Goal: Task Accomplishment & Management: Use online tool/utility

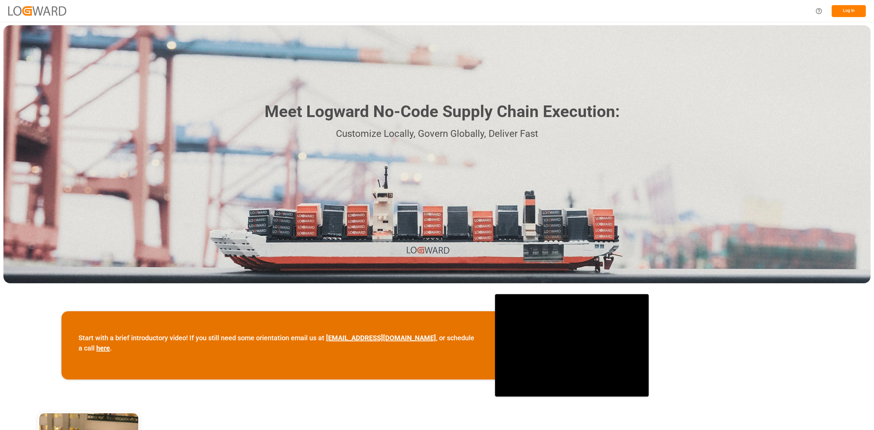
click at [868, 13] on div "Log In" at bounding box center [437, 11] width 874 height 22
click at [864, 12] on button "Log In" at bounding box center [849, 11] width 34 height 12
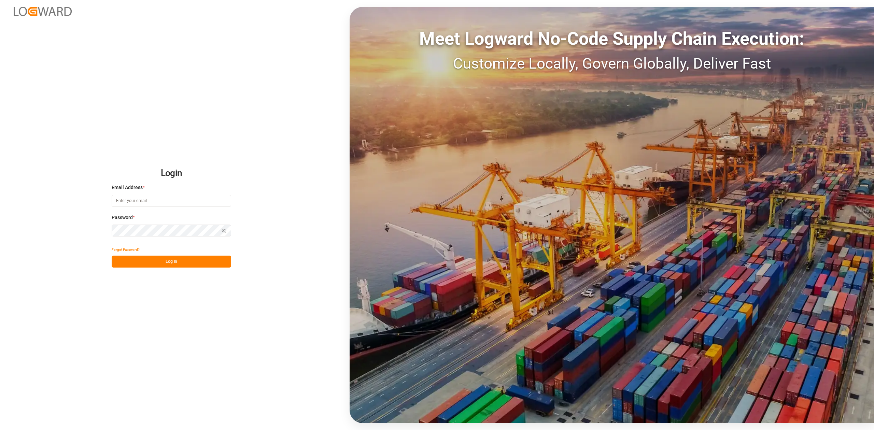
click at [171, 196] on input at bounding box center [172, 201] width 120 height 12
type input "praveen.kumar@logward.com"
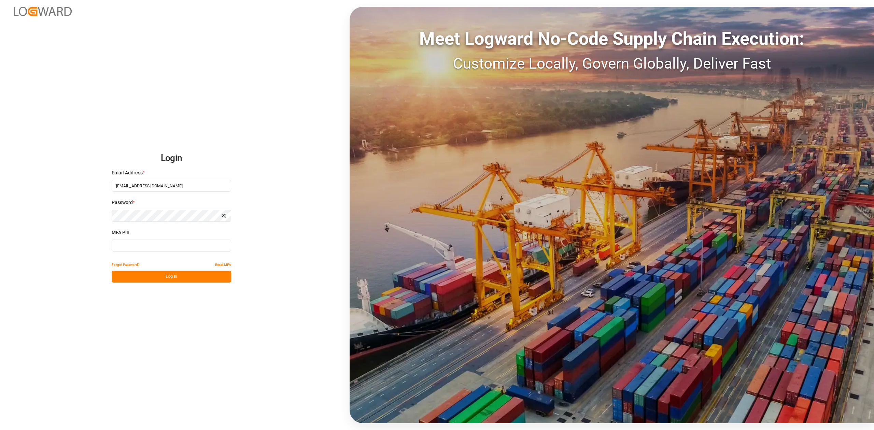
type input "570056"
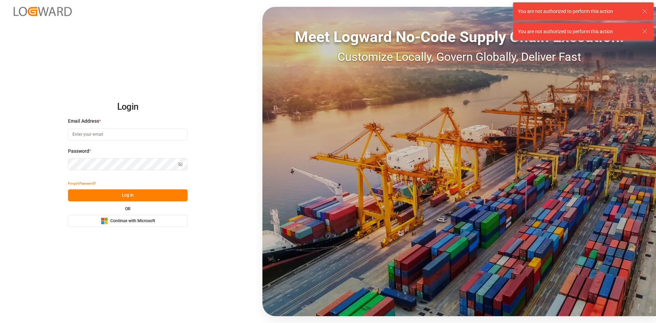
click at [116, 129] on input at bounding box center [128, 134] width 120 height 12
type input "[EMAIL_ADDRESS][DOMAIN_NAME]"
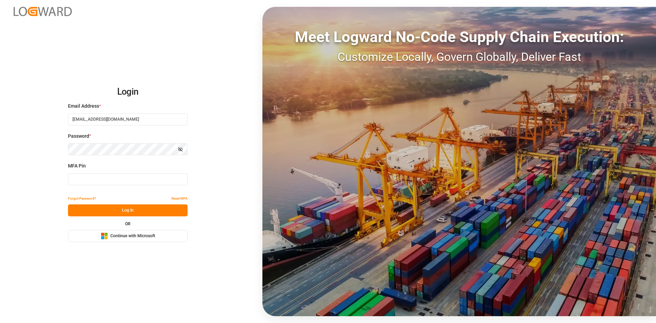
type input "570056"
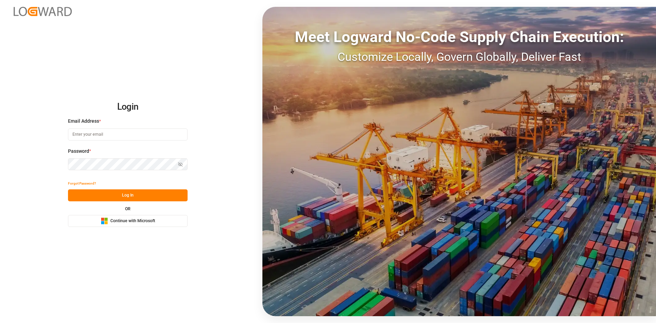
click at [94, 132] on input at bounding box center [128, 134] width 120 height 12
type input "[EMAIL_ADDRESS][DOMAIN_NAME]"
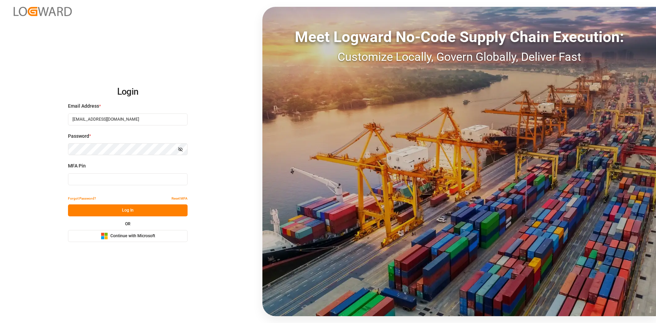
type input "166620"
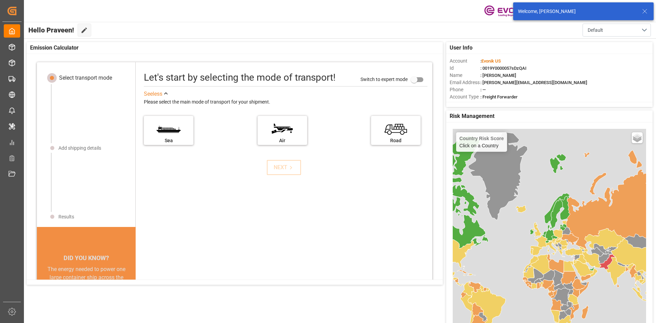
click at [646, 11] on icon at bounding box center [644, 11] width 8 height 8
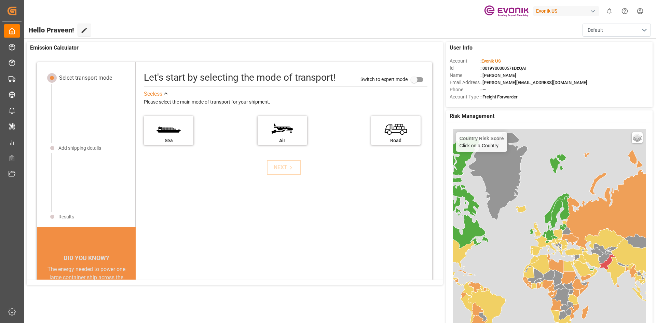
click at [573, 7] on div "Evonik US" at bounding box center [566, 11] width 66 height 10
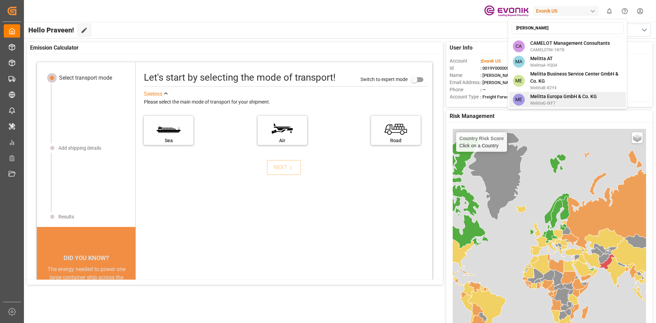
type input "mel"
click at [529, 94] on div "Melitta Europa GmbH & Co. KG MelittaG-IXF7" at bounding box center [561, 99] width 72 height 13
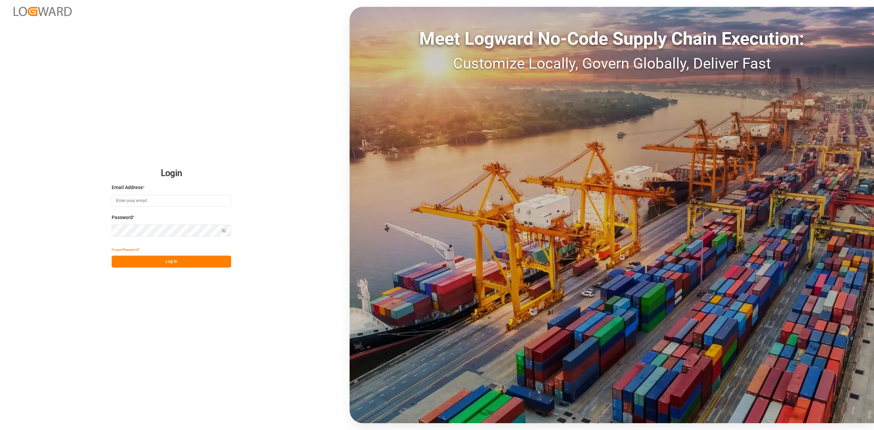
click at [181, 199] on input at bounding box center [172, 201] width 120 height 12
type input "[EMAIL_ADDRESS][DOMAIN_NAME]"
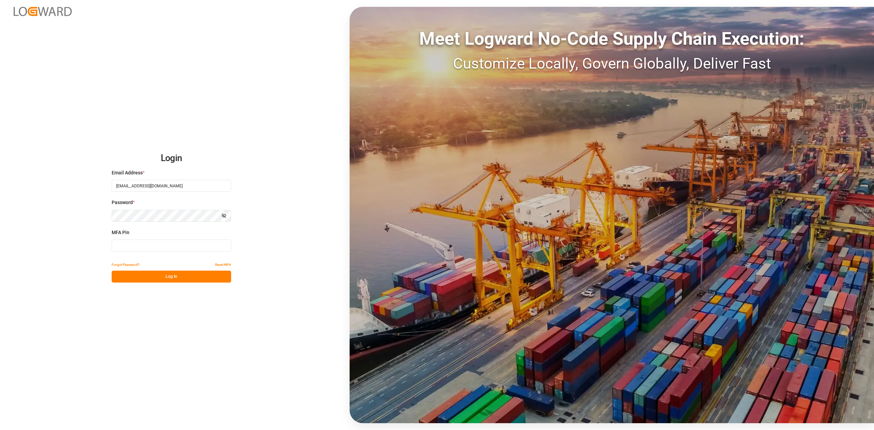
type input "166620"
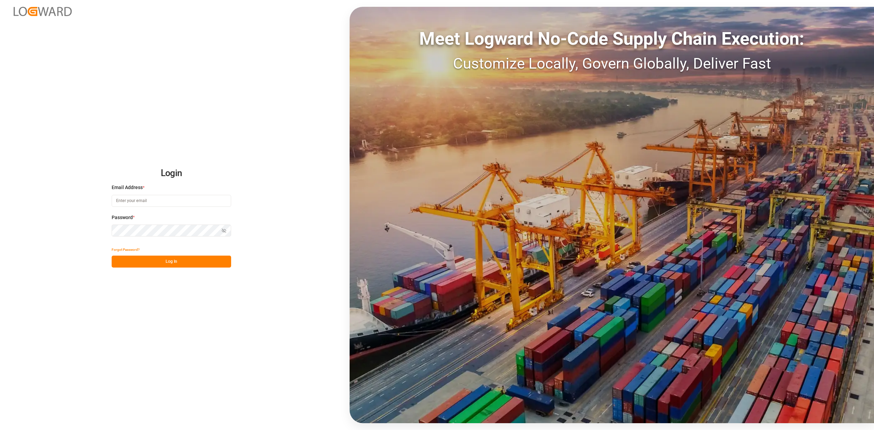
click at [126, 203] on input at bounding box center [172, 201] width 120 height 12
type input "praveen.kumar@logward.com"
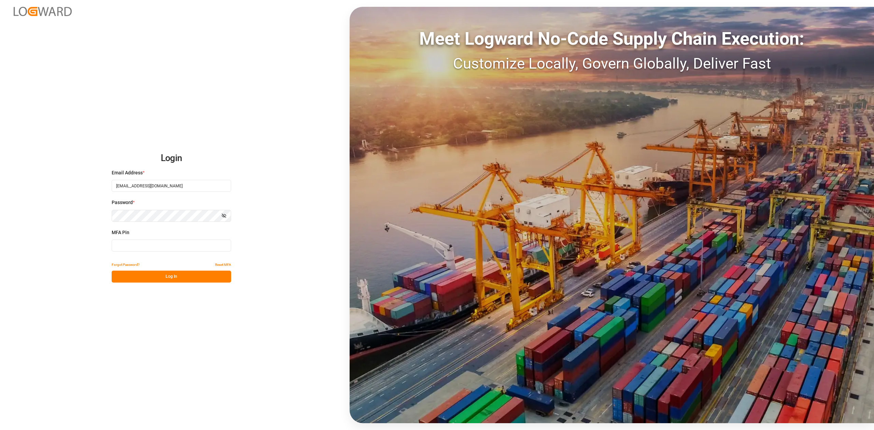
type input "563779"
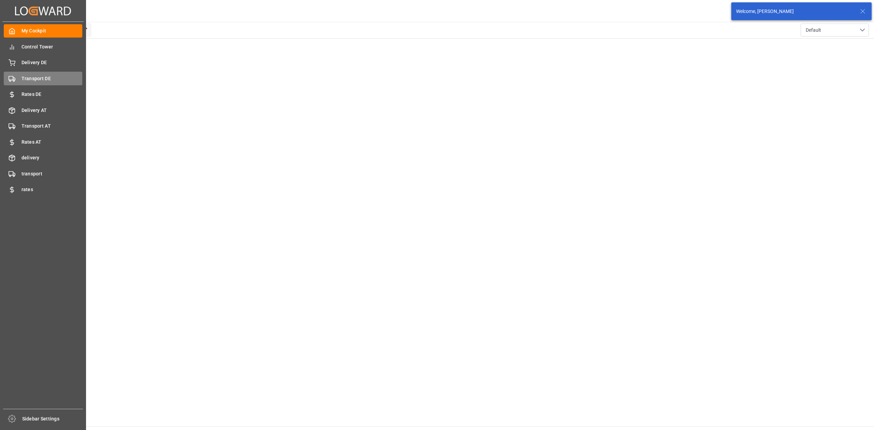
click at [44, 78] on span "Transport DE" at bounding box center [52, 78] width 61 height 7
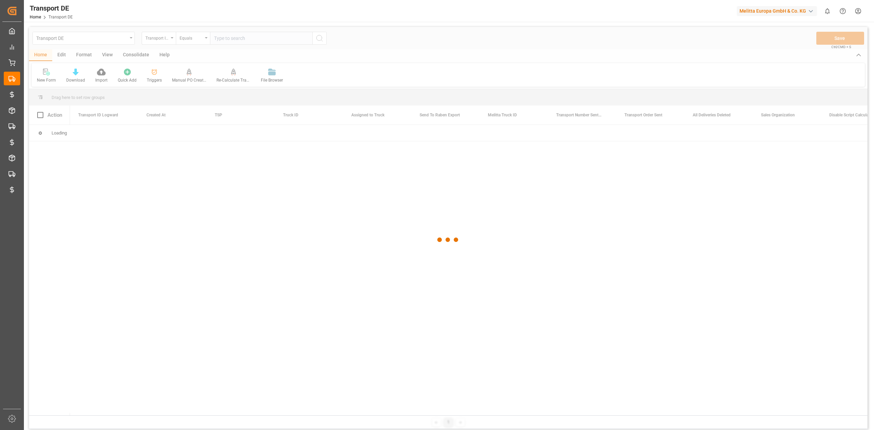
click at [157, 79] on div at bounding box center [448, 240] width 839 height 426
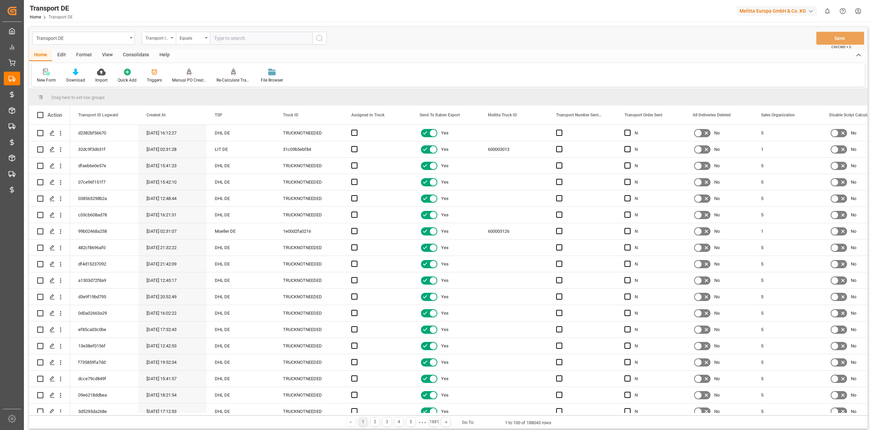
click at [147, 75] on div at bounding box center [154, 71] width 15 height 7
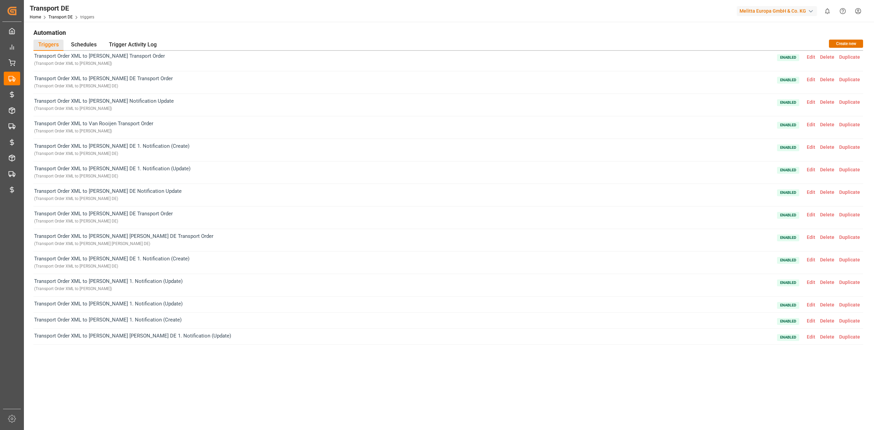
scroll to position [92, 0]
click at [61, 19] on div "Home Transport DE triggers" at bounding box center [62, 16] width 65 height 7
click at [60, 17] on link "Transport DE" at bounding box center [61, 17] width 24 height 5
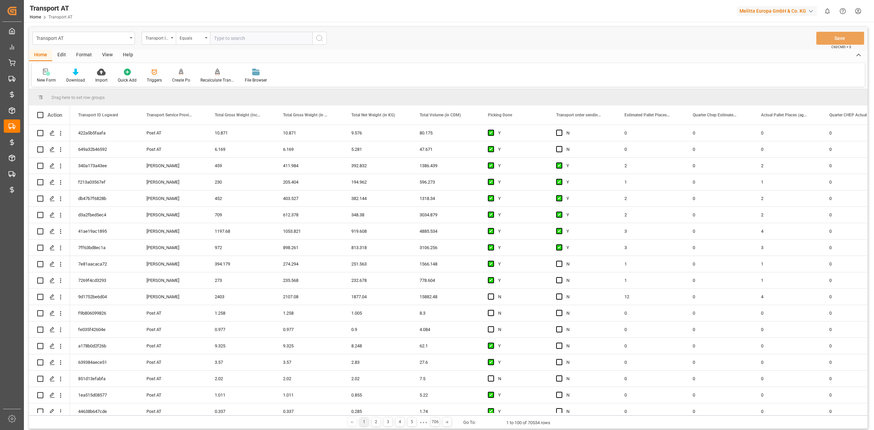
click at [156, 75] on div at bounding box center [154, 71] width 15 height 7
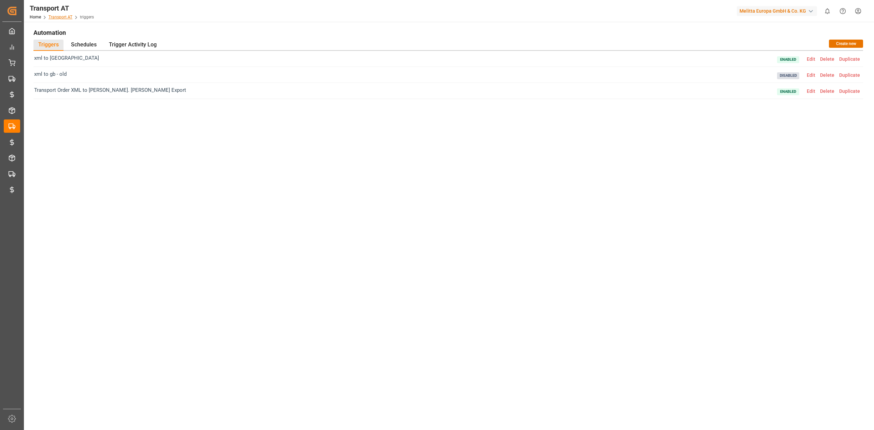
click at [67, 18] on link "Transport AT" at bounding box center [61, 17] width 24 height 5
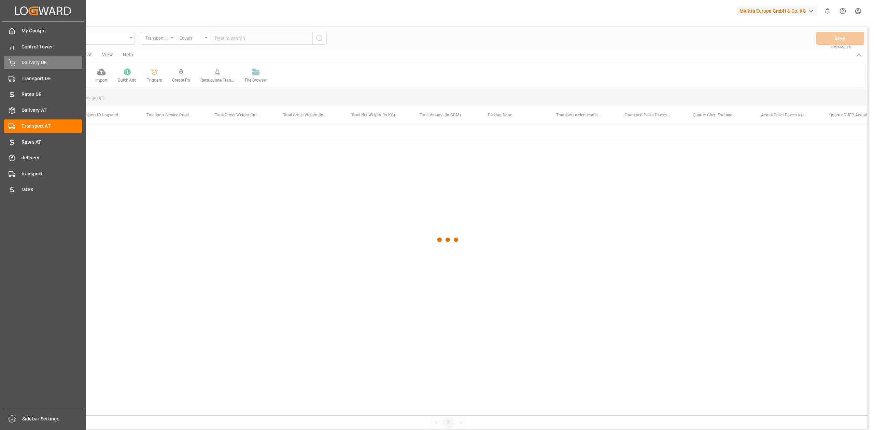
click at [34, 66] on div "Delivery DE Delivery DE" at bounding box center [43, 62] width 79 height 13
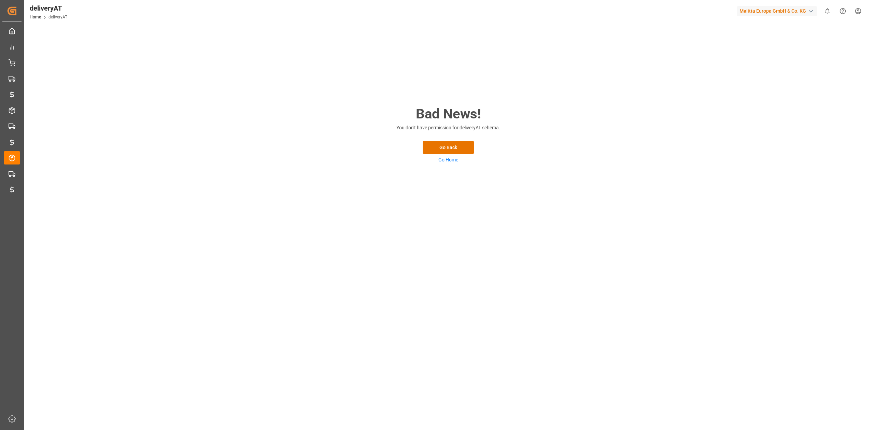
click at [345, 264] on div "Bad News! You don't have permission for deliveryAT schema. Go Back Go Home" at bounding box center [448, 226] width 849 height 409
click at [50, 14] on div "Home deliveryAT" at bounding box center [49, 16] width 38 height 7
click at [38, 17] on link "Home" at bounding box center [35, 17] width 11 height 5
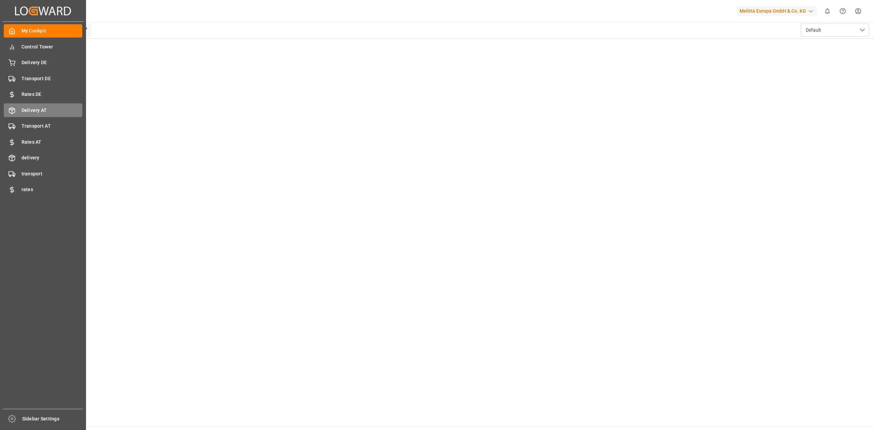
click at [54, 107] on span "Delivery AT" at bounding box center [52, 110] width 61 height 7
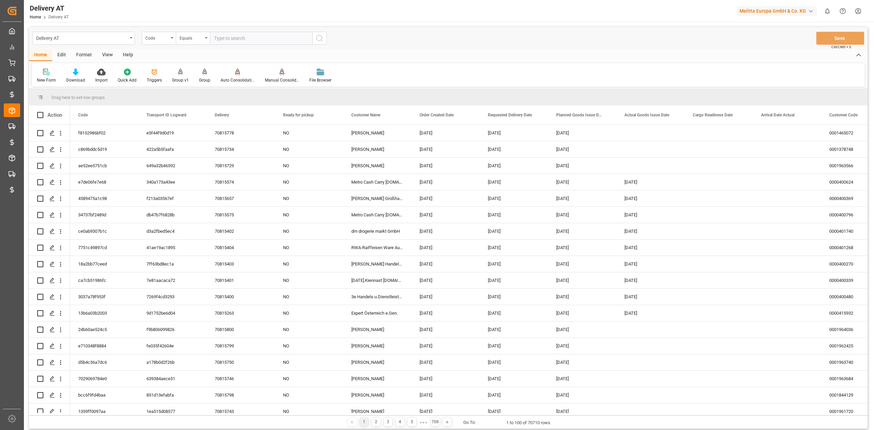
click at [154, 81] on div "Triggers" at bounding box center [154, 80] width 15 height 6
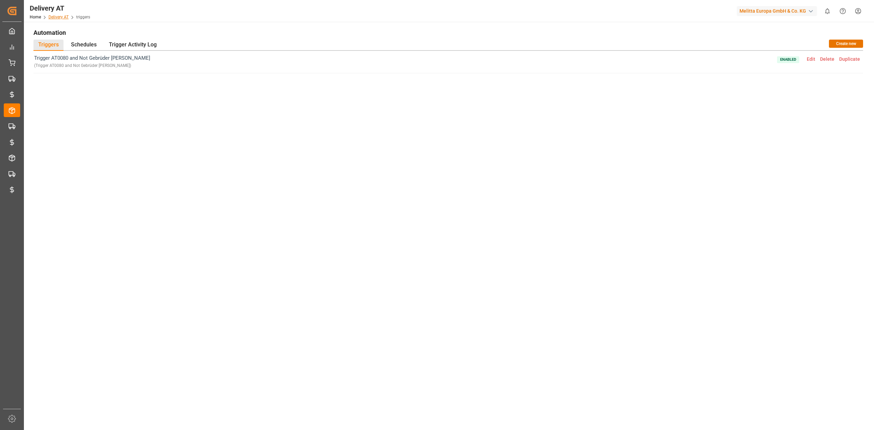
click at [63, 16] on link "Delivery AT" at bounding box center [59, 17] width 20 height 5
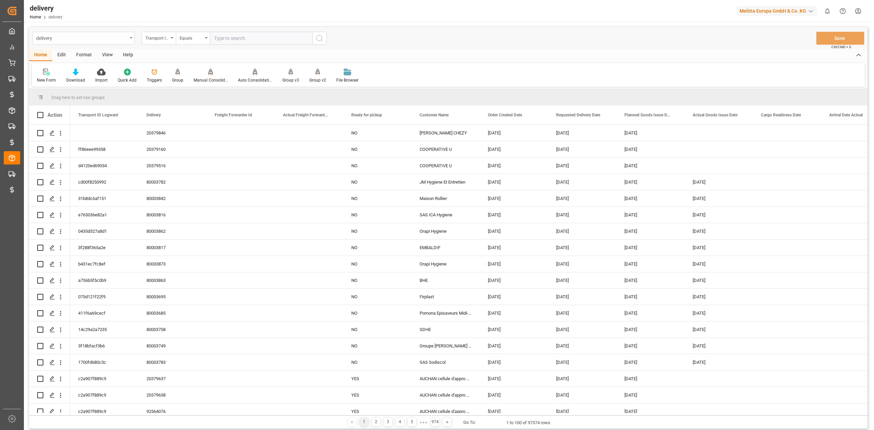
click at [123, 40] on div "delivery" at bounding box center [81, 37] width 91 height 9
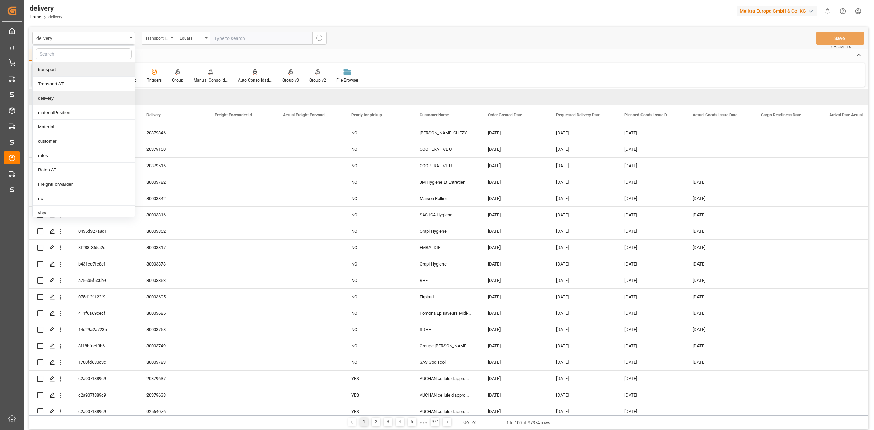
click at [73, 50] on input "text" at bounding box center [84, 54] width 96 height 11
type input "DE"
click at [80, 57] on input "text" at bounding box center [84, 54] width 96 height 11
type input "DELIVERY"
click at [100, 99] on div "Delivery AT" at bounding box center [84, 98] width 102 height 14
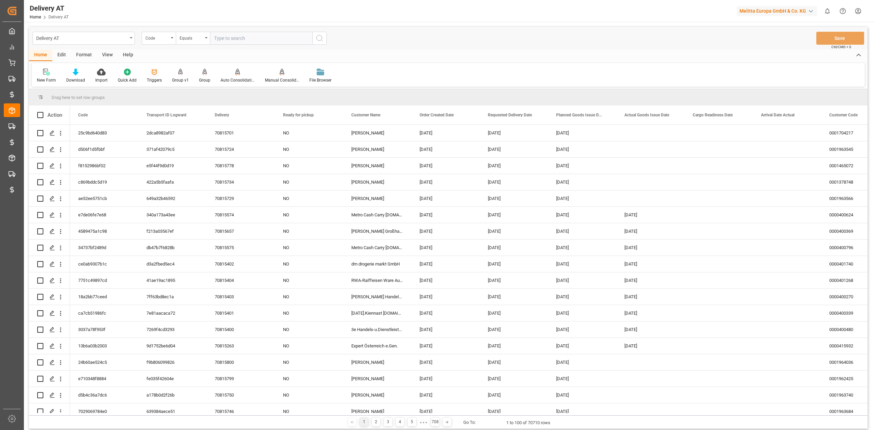
click at [156, 80] on div "Triggers" at bounding box center [154, 80] width 15 height 6
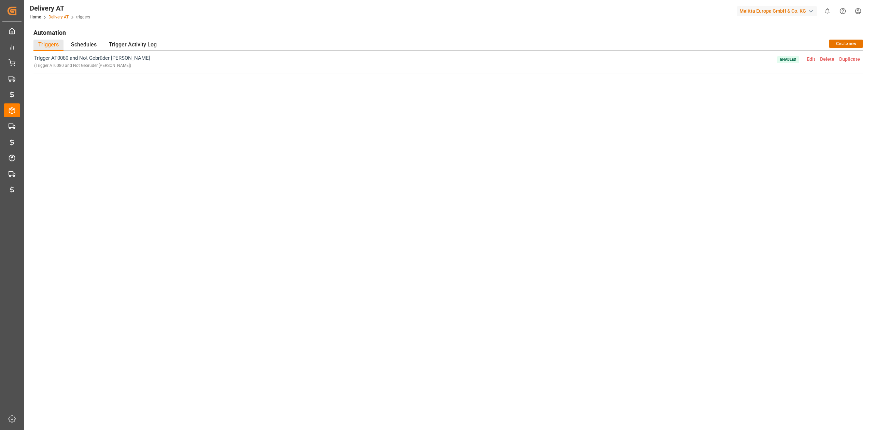
click at [63, 18] on link "Delivery AT" at bounding box center [59, 17] width 20 height 5
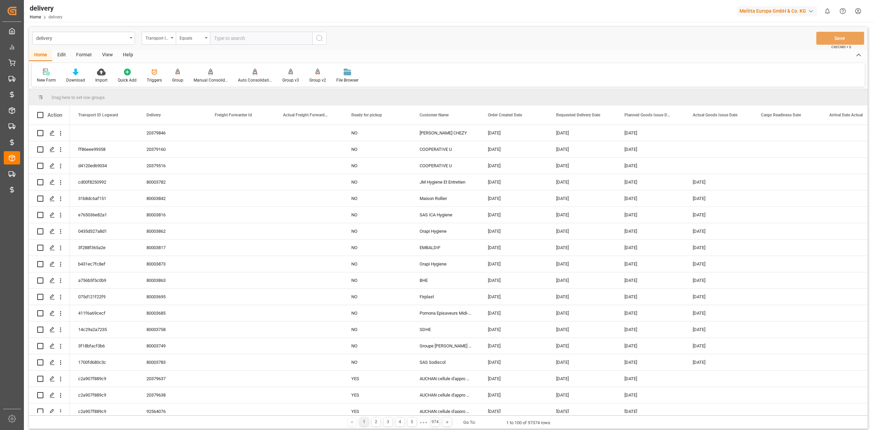
click at [147, 78] on div "Triggers" at bounding box center [154, 80] width 15 height 6
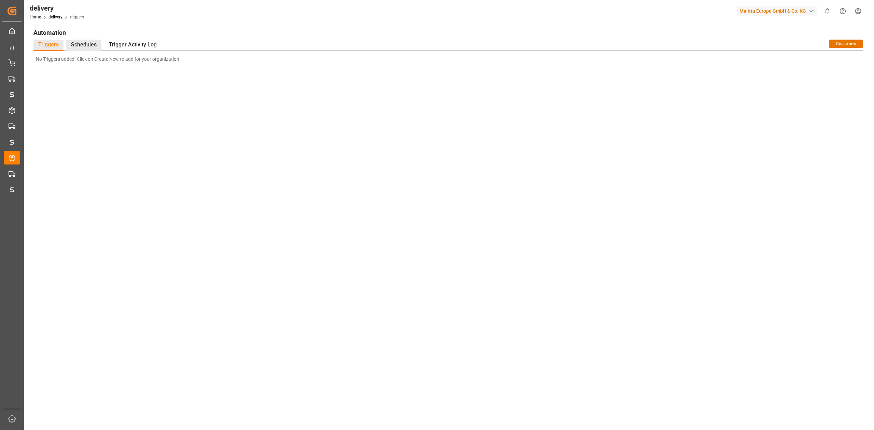
click at [81, 44] on div "Schedules" at bounding box center [83, 45] width 35 height 11
drag, startPoint x: 201, startPoint y: 142, endPoint x: 186, endPoint y: 131, distance: 18.3
click at [201, 142] on div "No schedule added. Click on Create New to add for your organization" at bounding box center [448, 199] width 830 height 296
click at [45, 34] on h1 "Automation" at bounding box center [448, 33] width 830 height 12
click at [55, 45] on div "Triggers" at bounding box center [48, 45] width 30 height 11
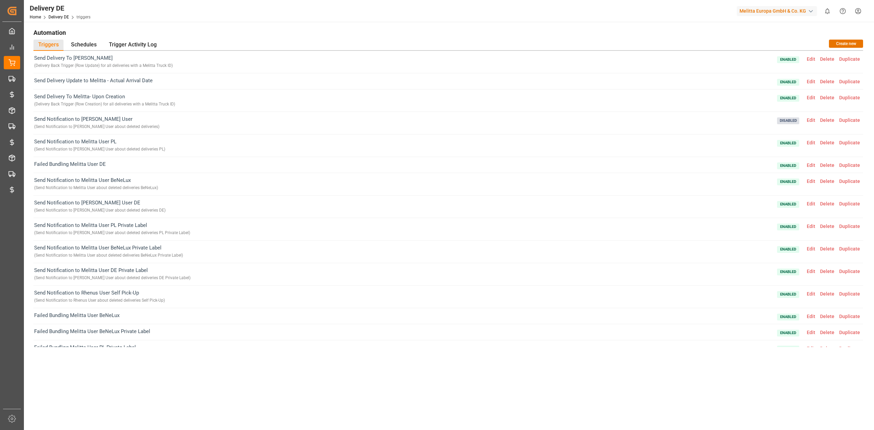
click at [809, 59] on span "Edit" at bounding box center [811, 58] width 13 height 5
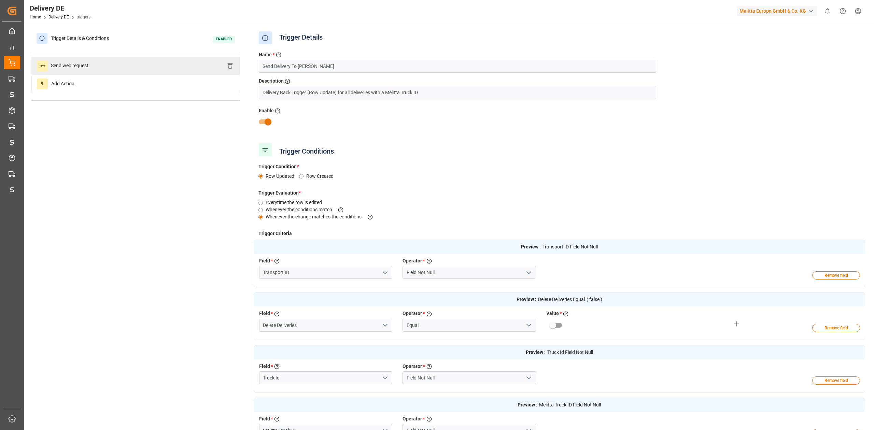
click at [124, 67] on div "Send web request" at bounding box center [135, 66] width 209 height 18
